Goal: Find contact information: Find contact information

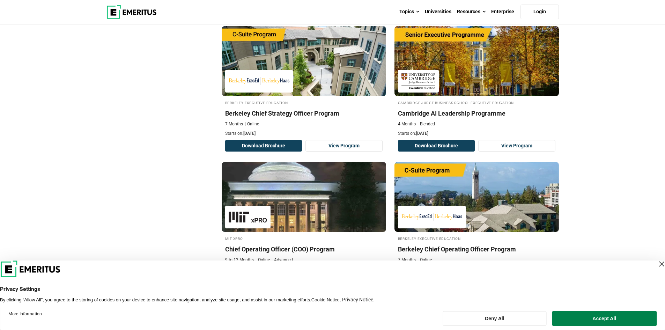
scroll to position [314, 0]
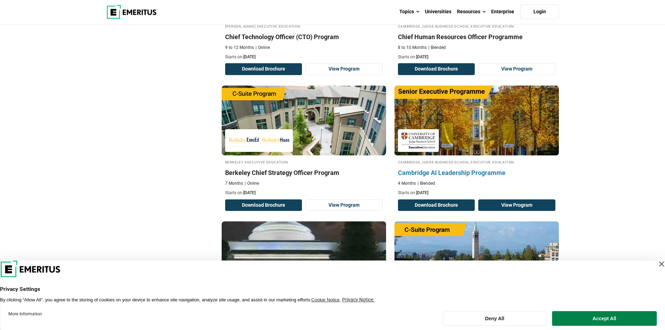
click at [530, 204] on link "View Program" at bounding box center [516, 205] width 77 height 12
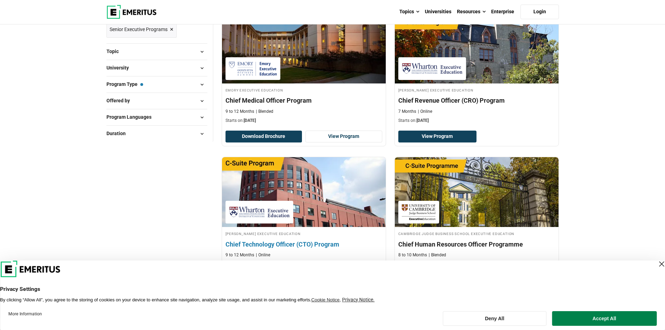
scroll to position [0, 0]
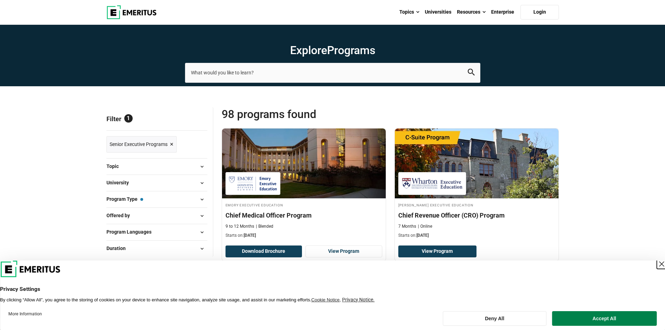
click at [656, 263] on div "Close Layer" at bounding box center [661, 264] width 10 height 10
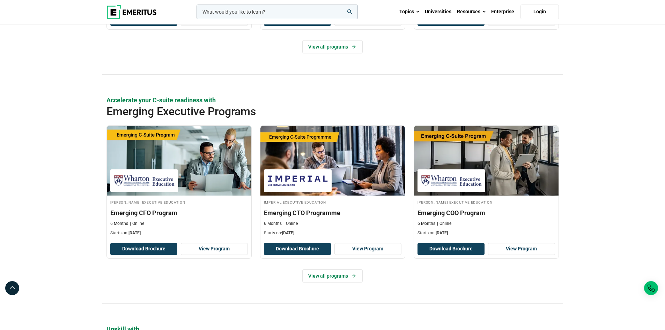
scroll to position [628, 0]
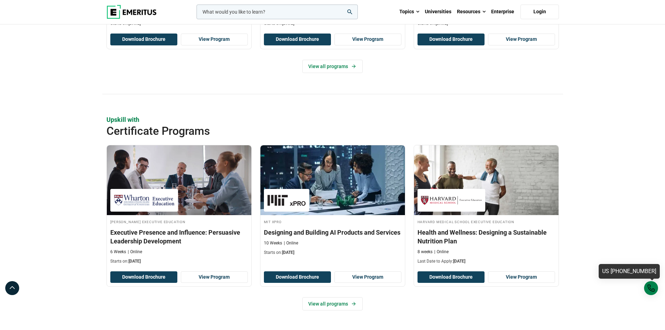
click at [649, 288] on div "US [PHONE_NUMBER]" at bounding box center [651, 288] width 14 height 14
click at [652, 289] on div "US [PHONE_NUMBER]" at bounding box center [651, 288] width 14 height 14
click at [654, 289] on div "US [PHONE_NUMBER]" at bounding box center [651, 288] width 14 height 14
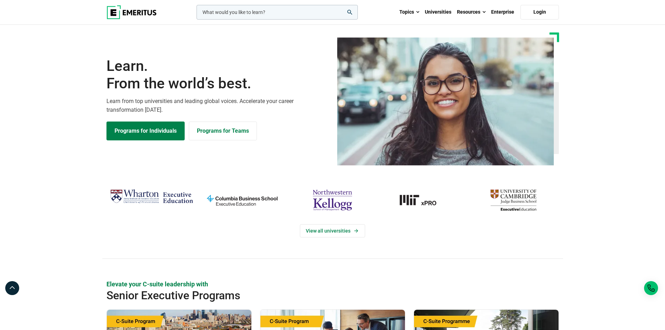
scroll to position [0, 0]
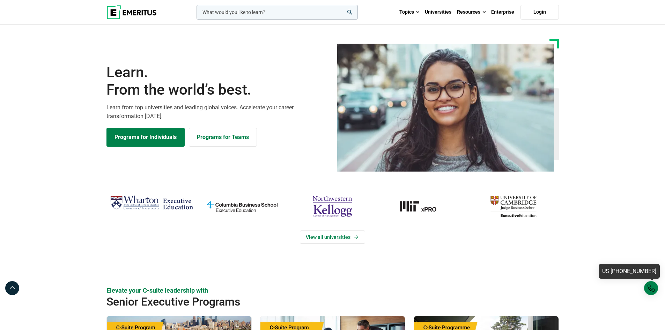
click at [648, 289] on div "US [PHONE_NUMBER]" at bounding box center [651, 288] width 14 height 14
